Goal: Task Accomplishment & Management: Manage account settings

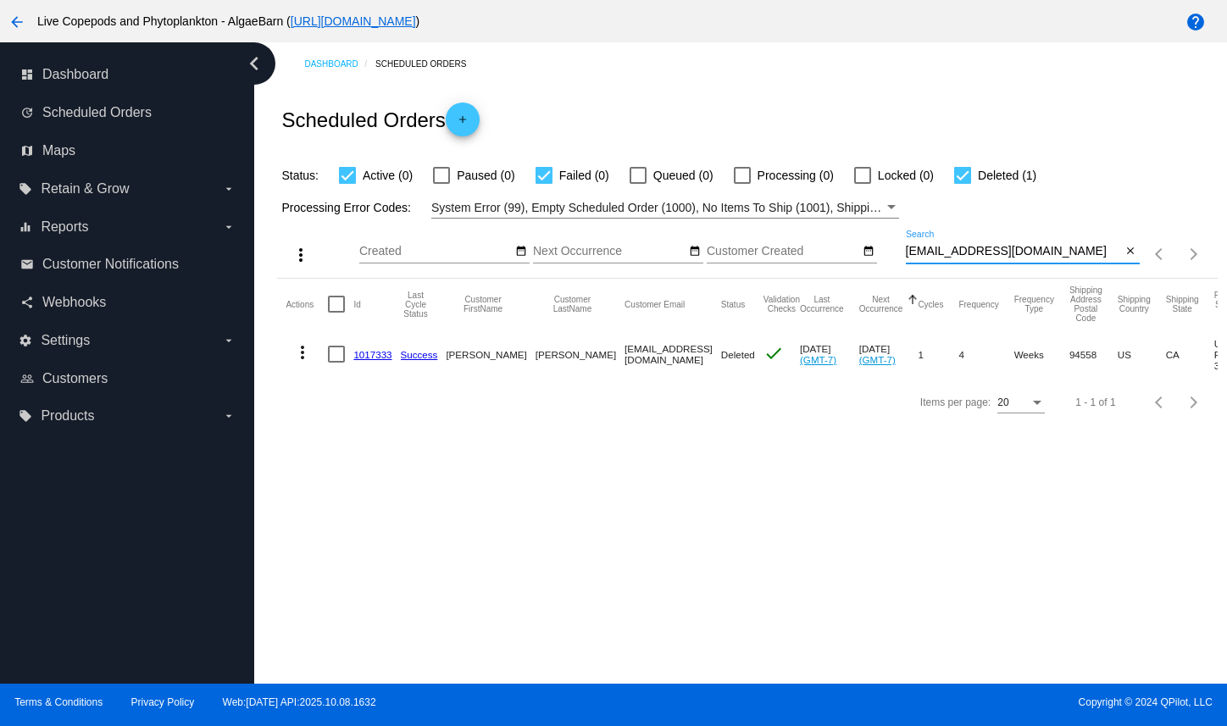
drag, startPoint x: 1060, startPoint y: 279, endPoint x: 893, endPoint y: 292, distance: 166.6
click at [893, 279] on div "more_vert Oct Jan Feb Mar [DATE]" at bounding box center [747, 249] width 940 height 60
paste input "[EMAIL_ADDRESS]"
type input "[EMAIL_ADDRESS][DOMAIN_NAME]"
click at [306, 363] on mat-icon "more_vert" at bounding box center [302, 352] width 20 height 20
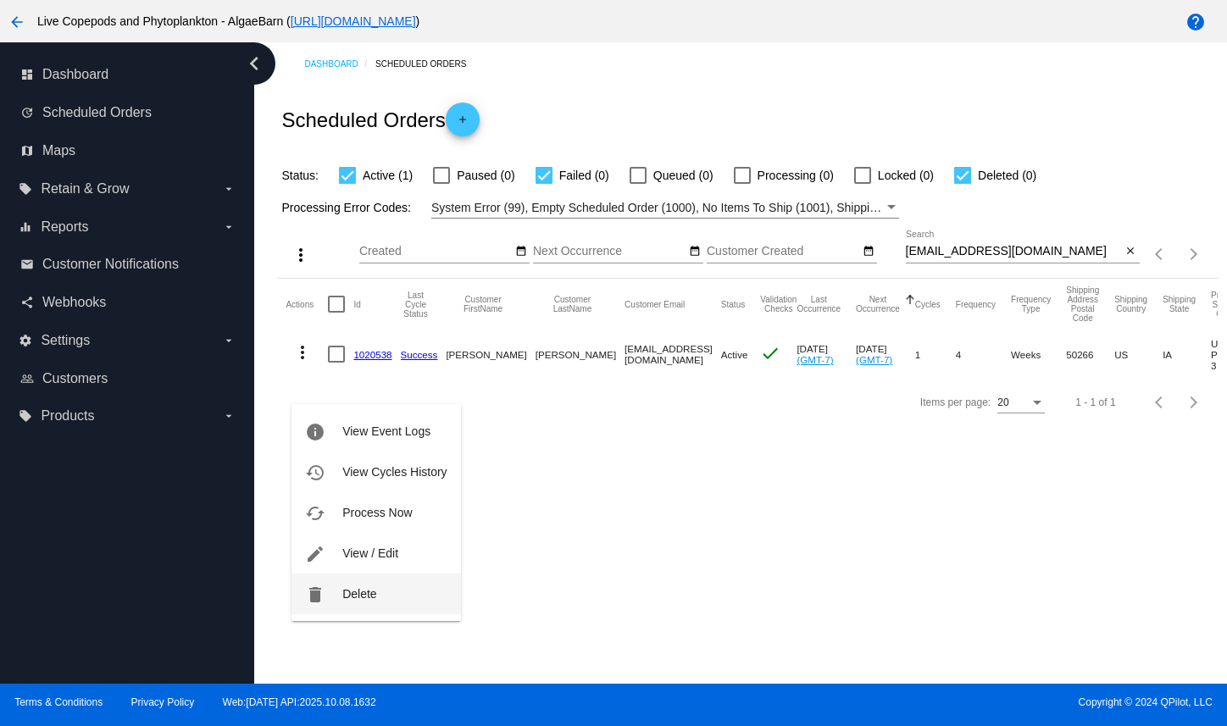
click at [348, 598] on span "Delete" at bounding box center [359, 594] width 34 height 14
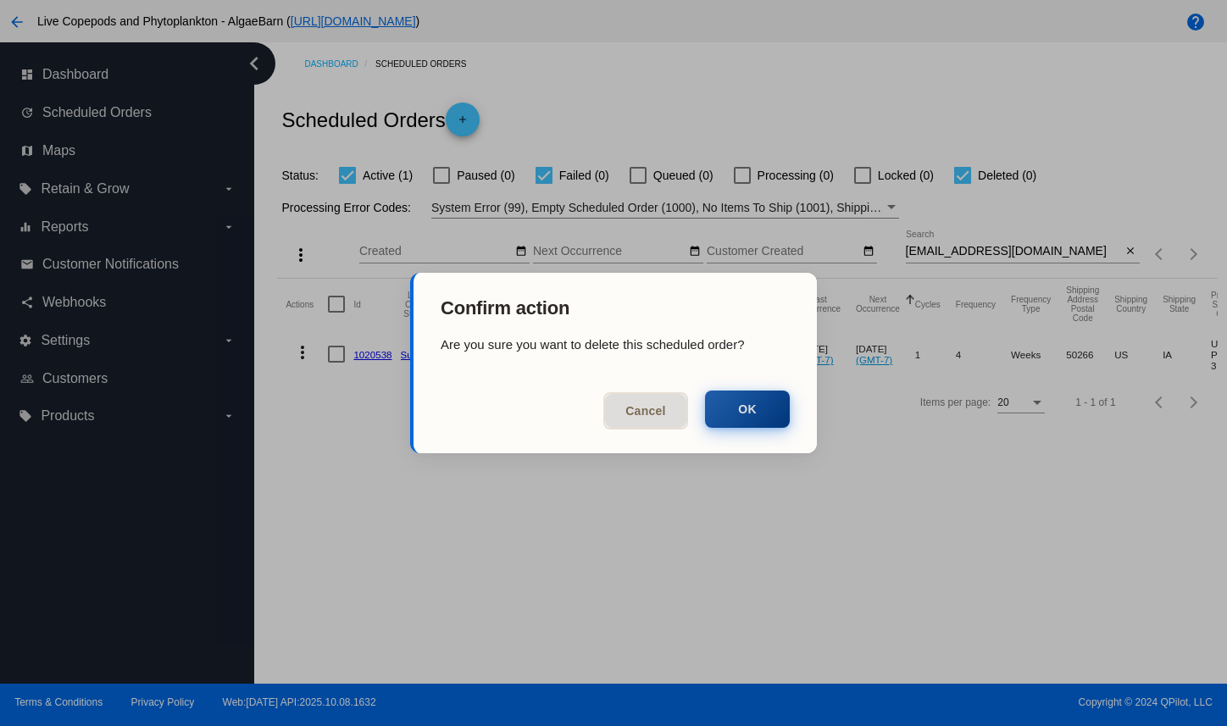
click at [739, 405] on button "OK" at bounding box center [747, 409] width 85 height 37
